Goal: Task Accomplishment & Management: Use online tool/utility

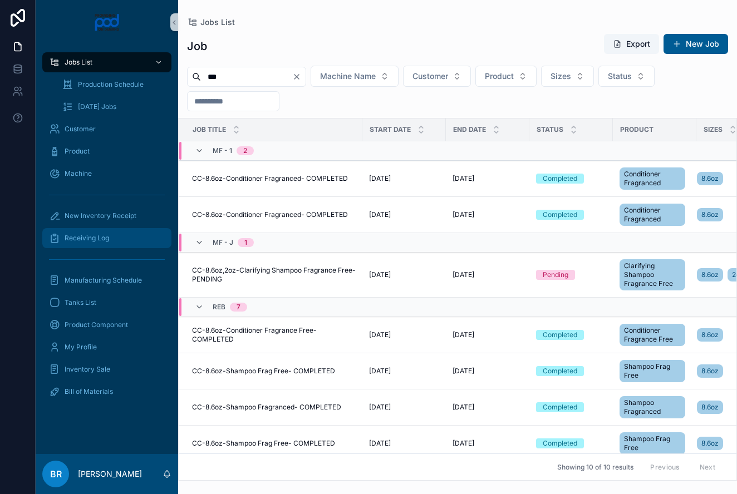
type input "***"
click at [100, 236] on span "Receiving Log" at bounding box center [87, 238] width 45 height 9
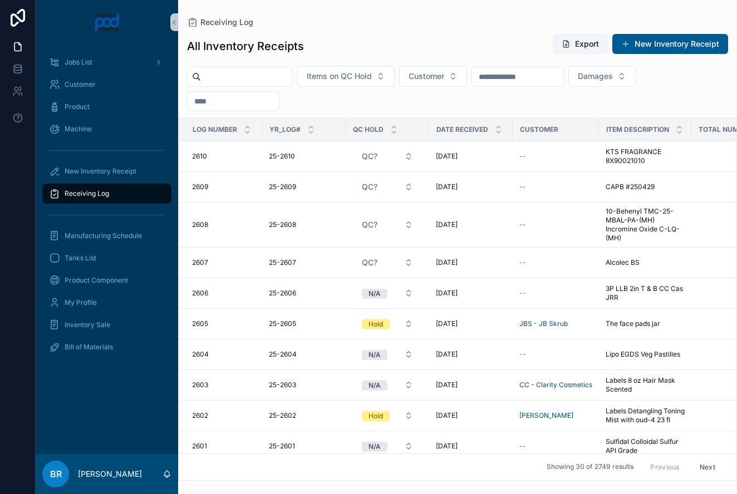
click at [244, 74] on input "scrollable content" at bounding box center [246, 77] width 91 height 16
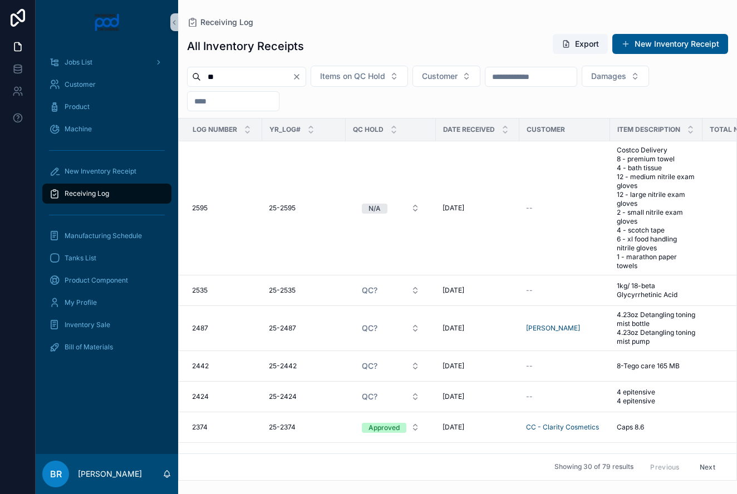
type input "**"
click at [306, 82] on div "**" at bounding box center [246, 77] width 119 height 20
click at [301, 77] on icon "Clear" at bounding box center [296, 76] width 9 height 9
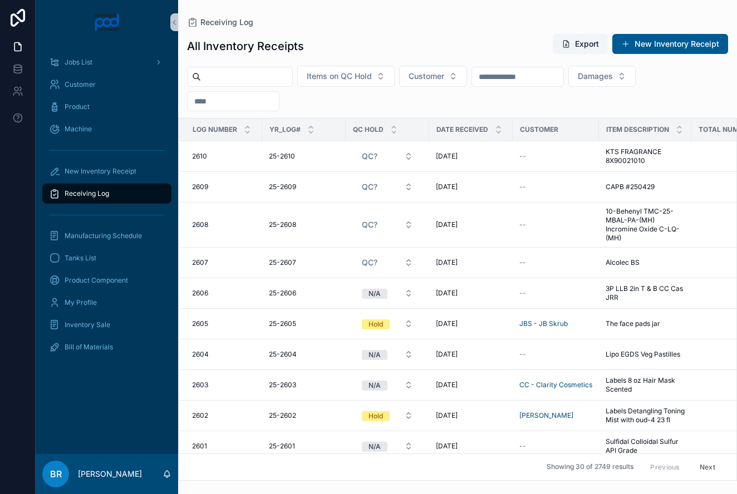
click at [85, 195] on span "Receiving Log" at bounding box center [87, 193] width 45 height 9
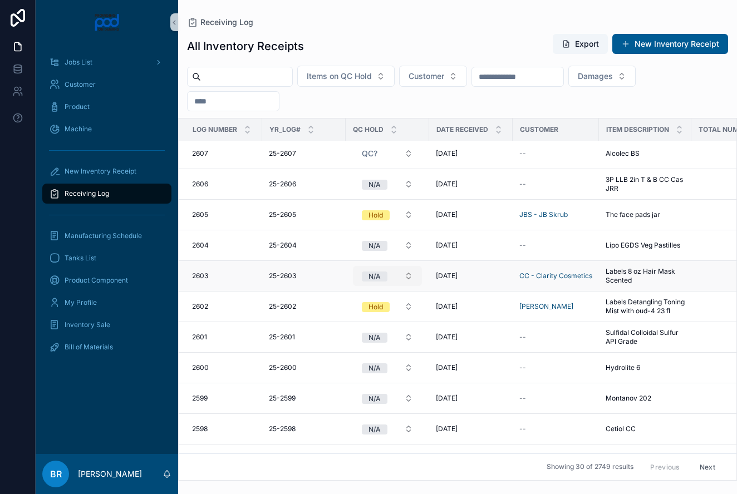
scroll to position [110, 0]
click at [409, 278] on button "N/A" at bounding box center [387, 275] width 69 height 20
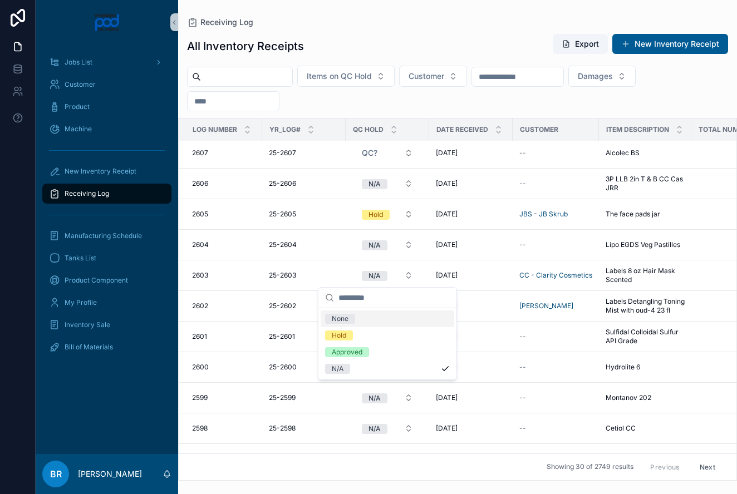
scroll to position [110, 0]
click at [351, 353] on div "Approved" at bounding box center [347, 352] width 31 height 10
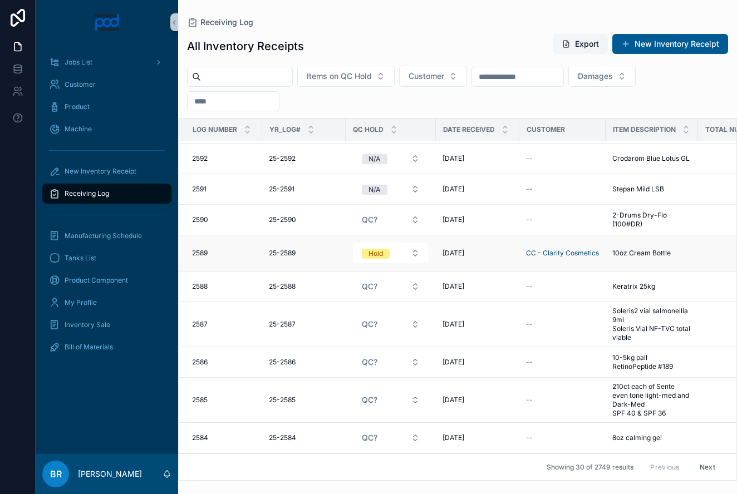
scroll to position [735, 0]
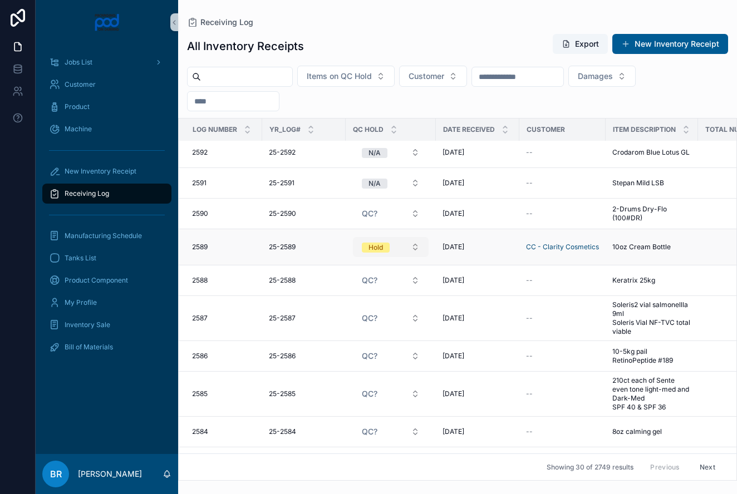
click at [416, 255] on button "Hold" at bounding box center [391, 247] width 76 height 20
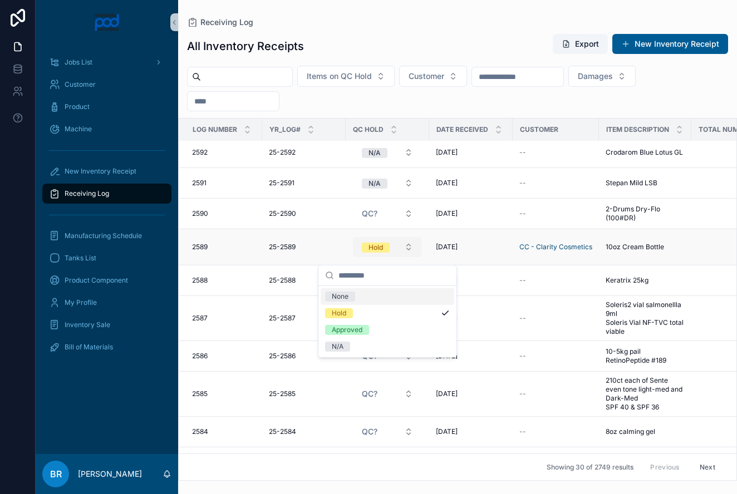
scroll to position [738, 0]
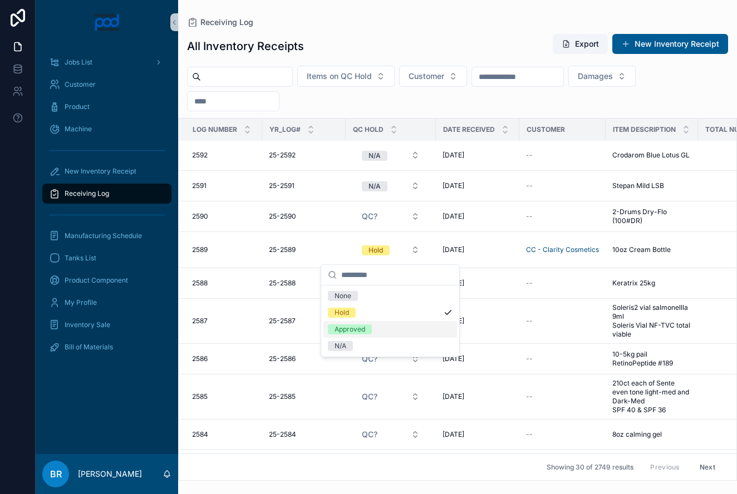
click at [365, 328] on div "Approved" at bounding box center [349, 329] width 31 height 10
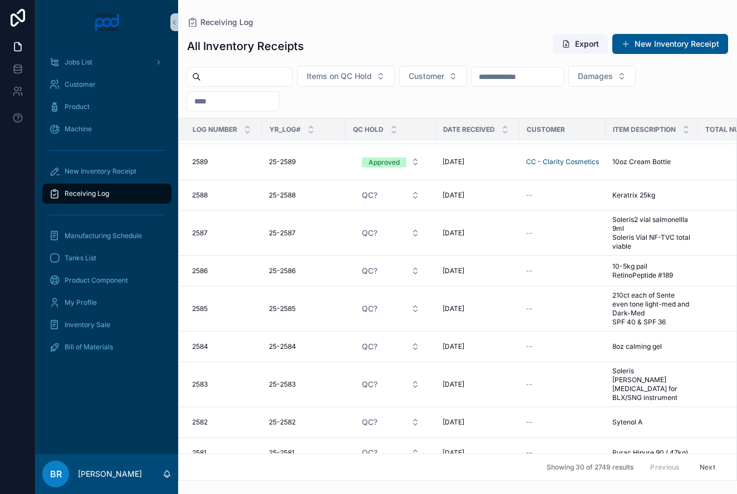
scroll to position [2, 0]
click at [705, 464] on button "Next" at bounding box center [707, 466] width 31 height 17
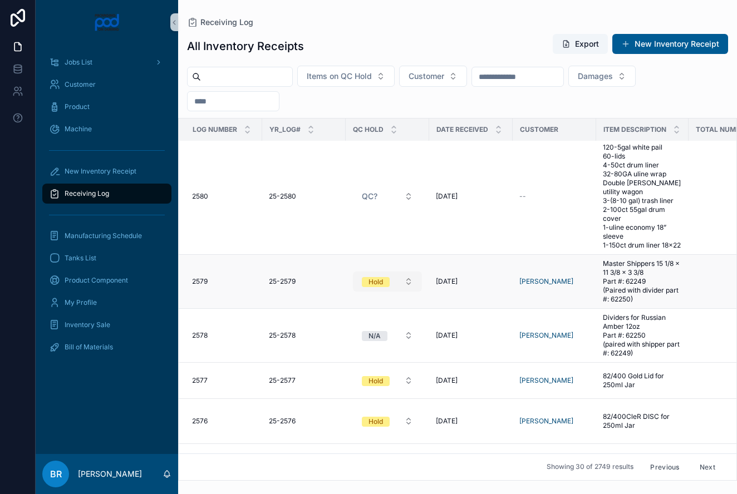
scroll to position [3, 42]
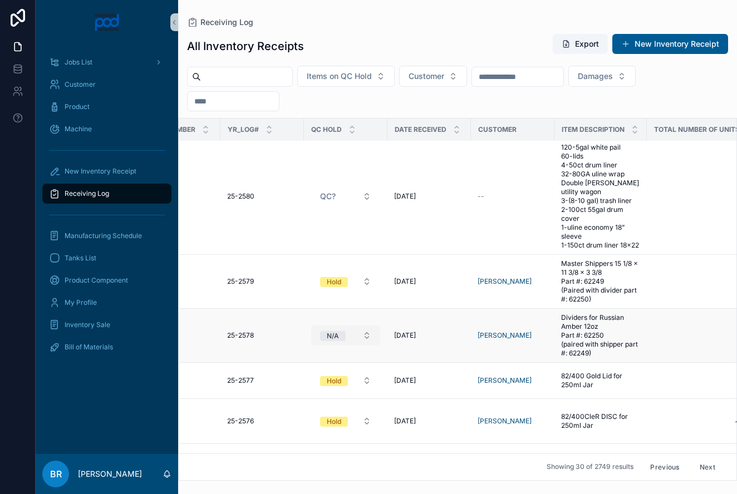
click at [367, 338] on button "N/A" at bounding box center [345, 335] width 69 height 20
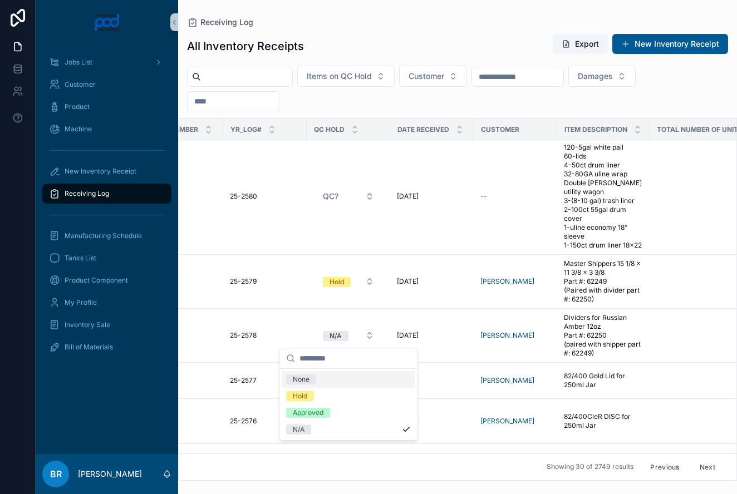
scroll to position [0, 39]
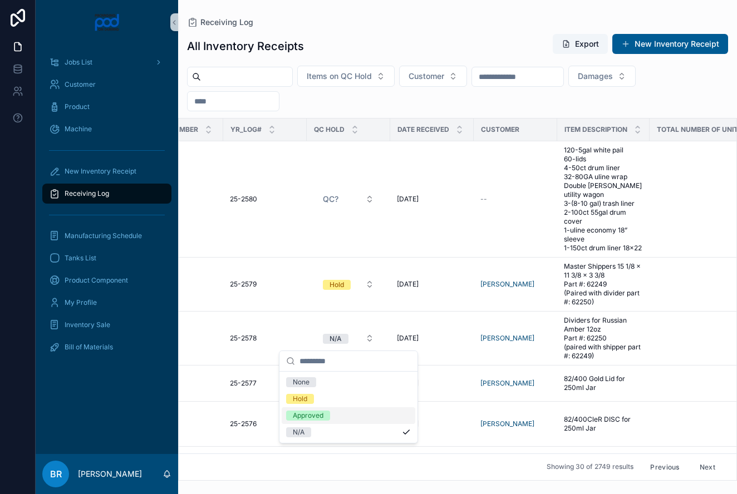
click at [308, 414] on div "Approved" at bounding box center [308, 416] width 31 height 10
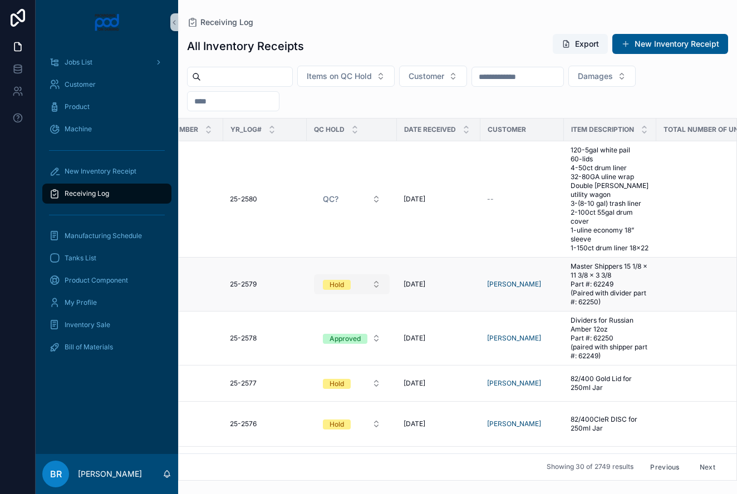
click at [377, 288] on button "Hold" at bounding box center [352, 284] width 76 height 20
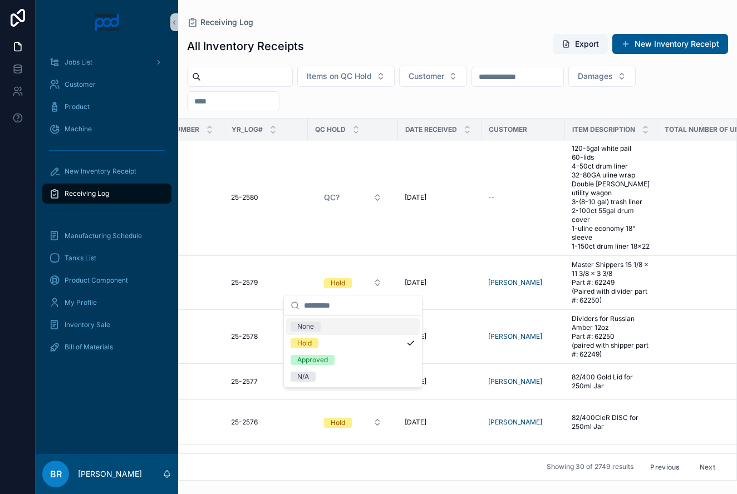
scroll to position [1, 38]
click at [327, 359] on div "Approved" at bounding box center [312, 361] width 31 height 10
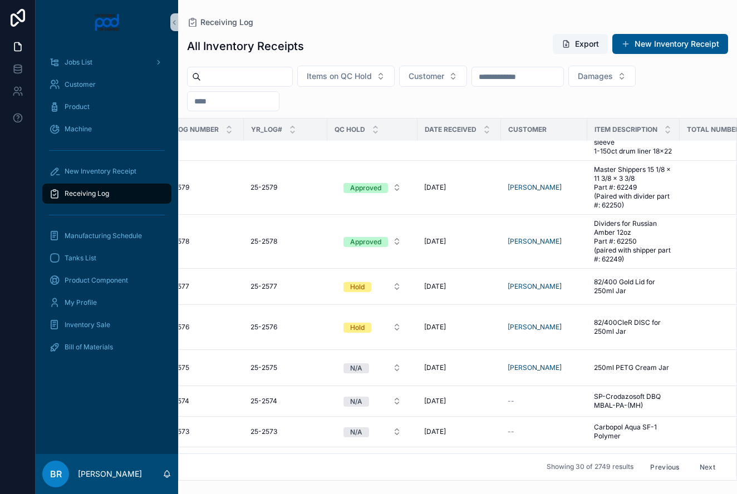
scroll to position [107, 18]
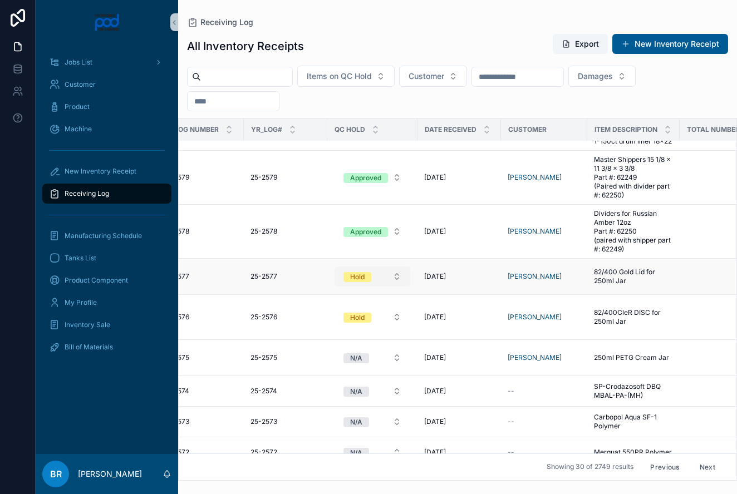
click at [398, 278] on button "Hold" at bounding box center [372, 276] width 76 height 20
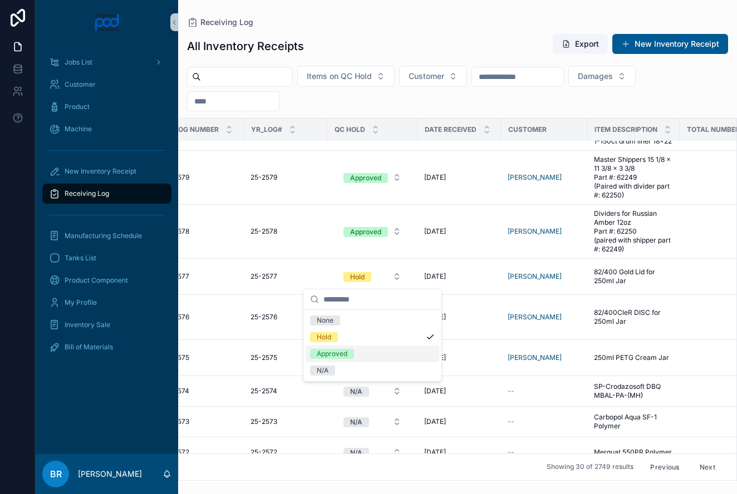
click at [340, 355] on div "Approved" at bounding box center [332, 354] width 31 height 10
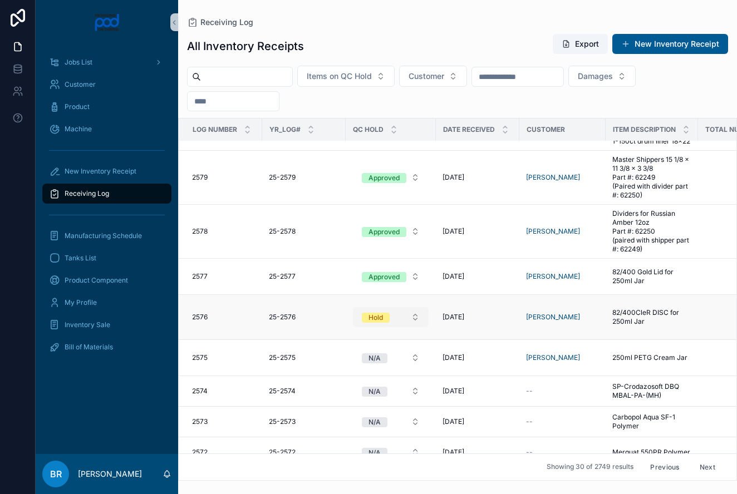
scroll to position [107, 0]
click at [413, 319] on button "Hold" at bounding box center [391, 317] width 76 height 20
click at [365, 394] on div "Approved" at bounding box center [350, 394] width 31 height 10
click at [414, 358] on button "N/A" at bounding box center [391, 358] width 76 height 20
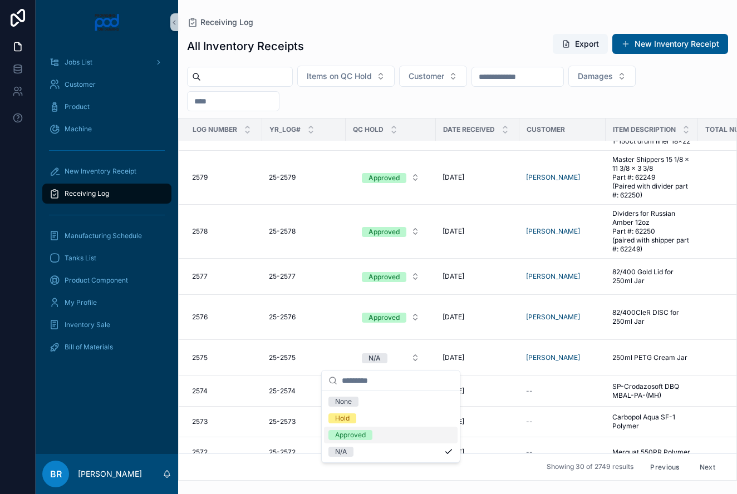
click at [356, 437] on div "Approved" at bounding box center [350, 435] width 31 height 10
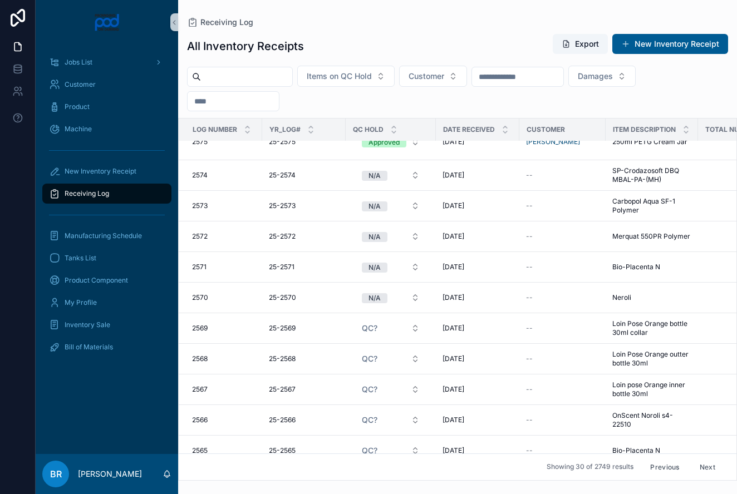
scroll to position [343, 0]
